Goal: Find specific page/section: Find specific page/section

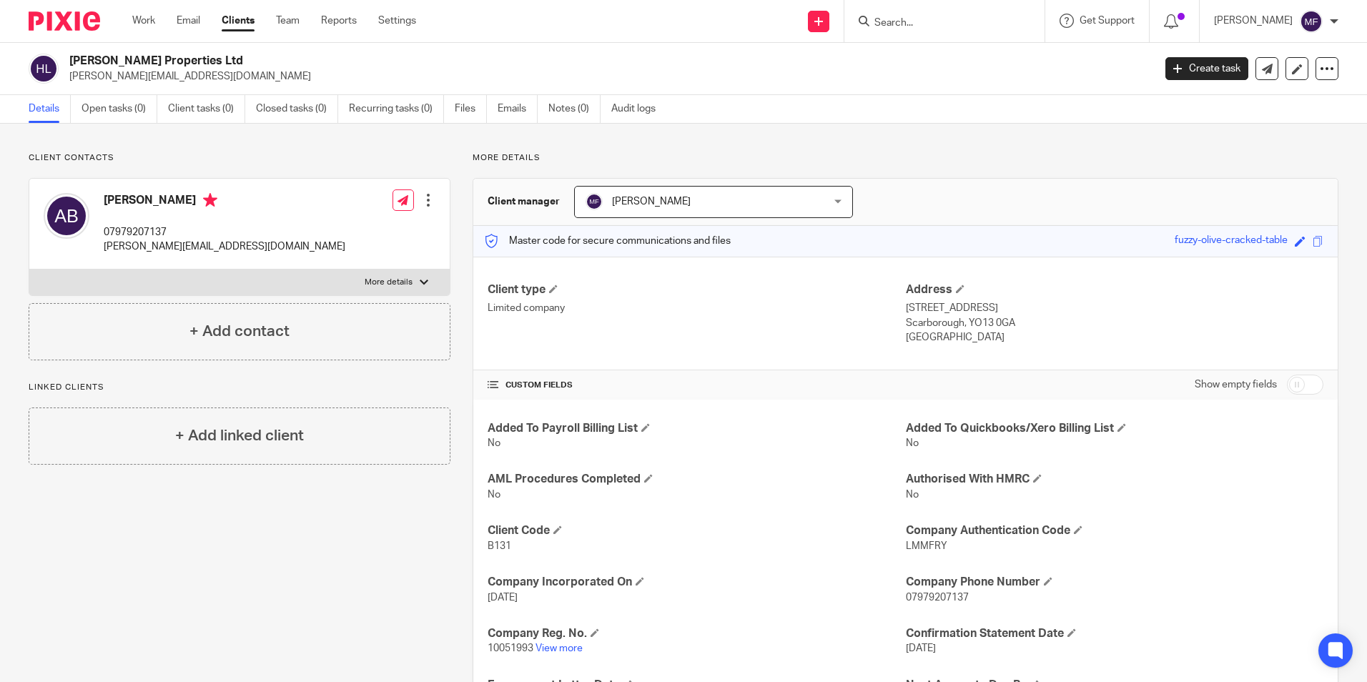
click at [944, 14] on form at bounding box center [949, 21] width 152 height 18
click at [936, 24] on input "Search" at bounding box center [937, 23] width 129 height 13
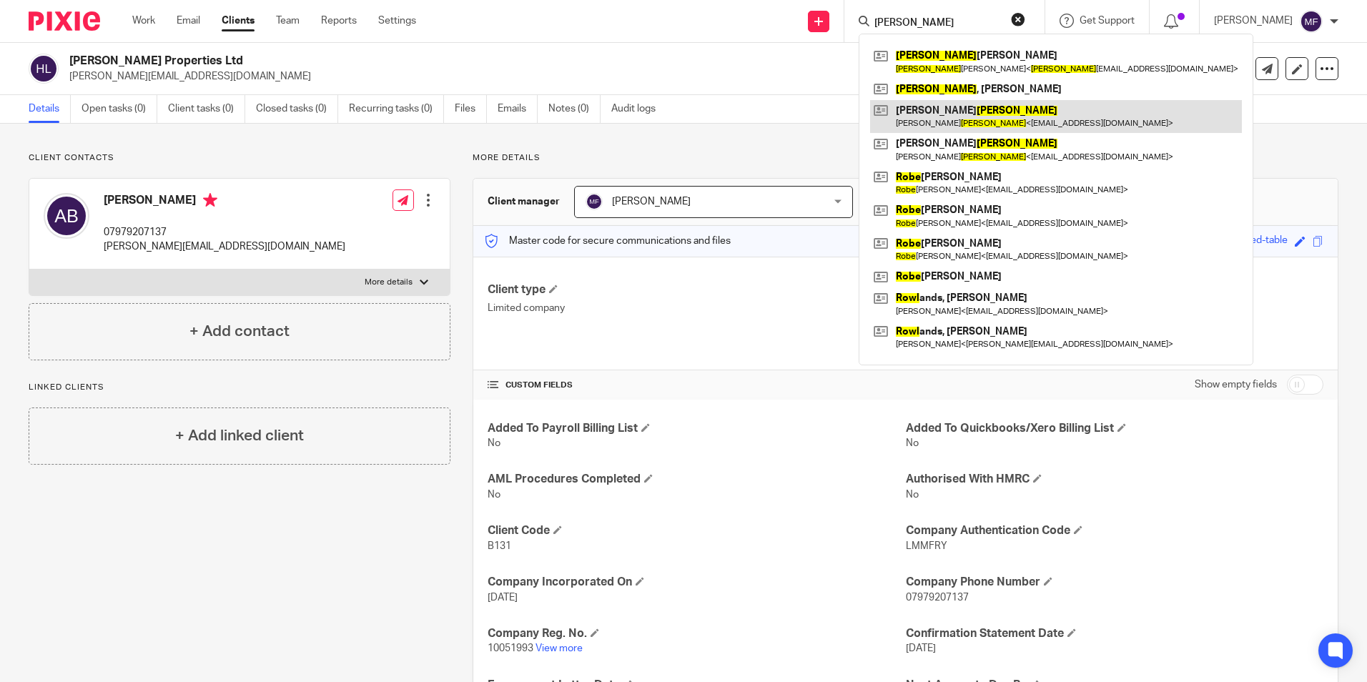
type input "rowe"
click at [945, 112] on link at bounding box center [1056, 116] width 372 height 33
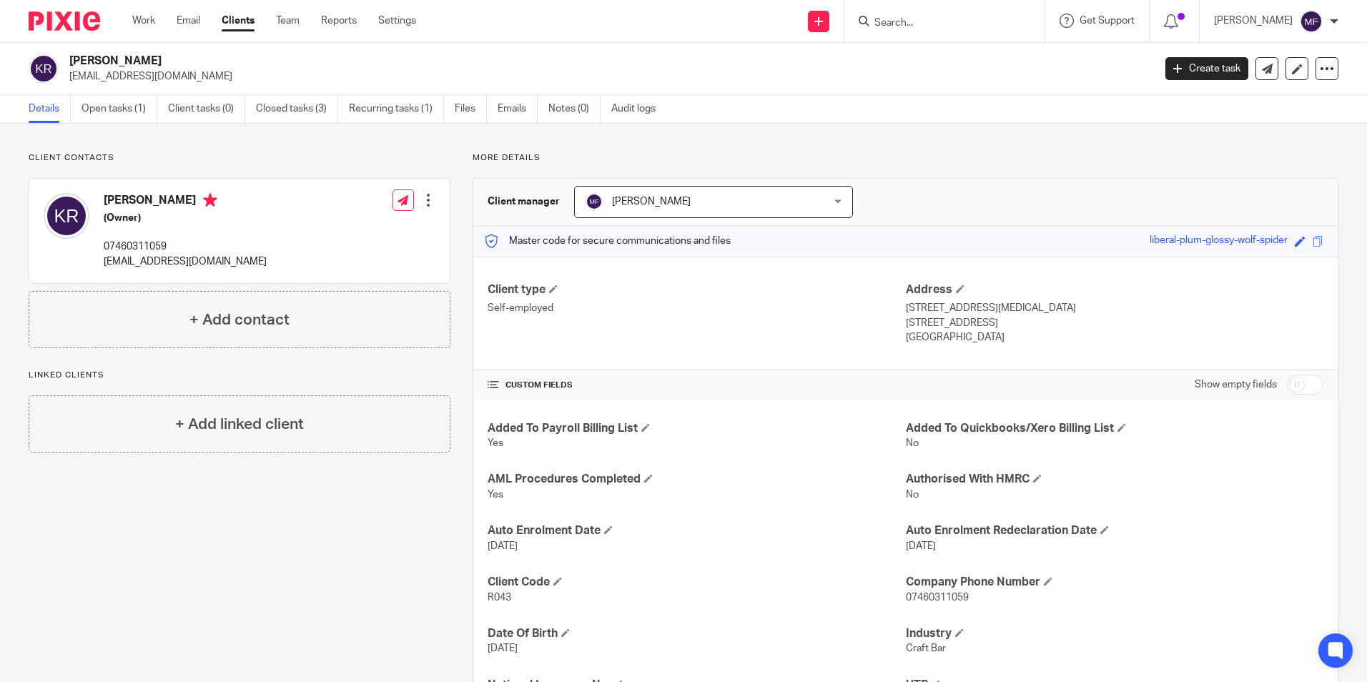
click at [942, 24] on input "Search" at bounding box center [937, 23] width 129 height 13
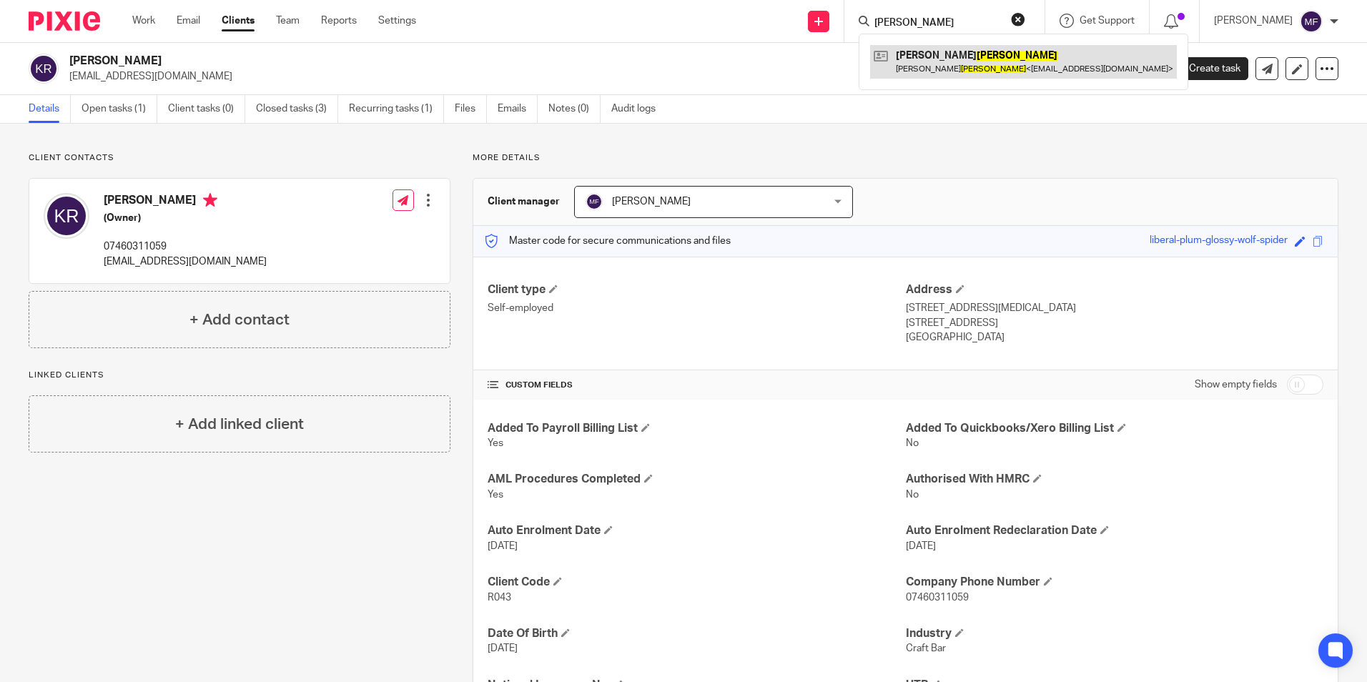
type input "[PERSON_NAME]"
click at [947, 66] on link at bounding box center [1023, 61] width 307 height 33
